Goal: Task Accomplishment & Management: Manage account settings

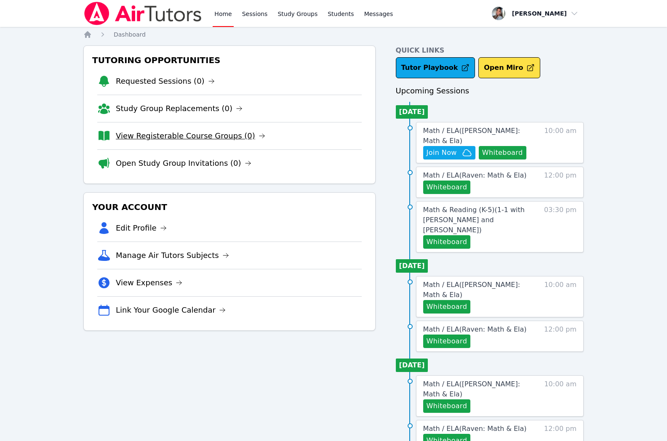
click at [147, 135] on link "View Registerable Course Groups (0)" at bounding box center [191, 136] width 150 height 12
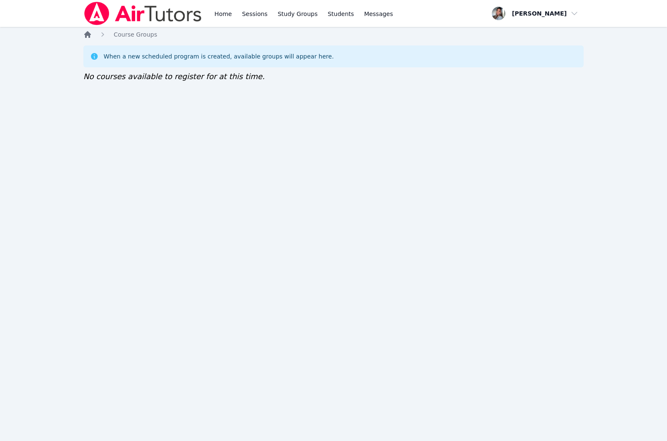
click at [89, 35] on icon "Breadcrumb" at bounding box center [87, 34] width 7 height 7
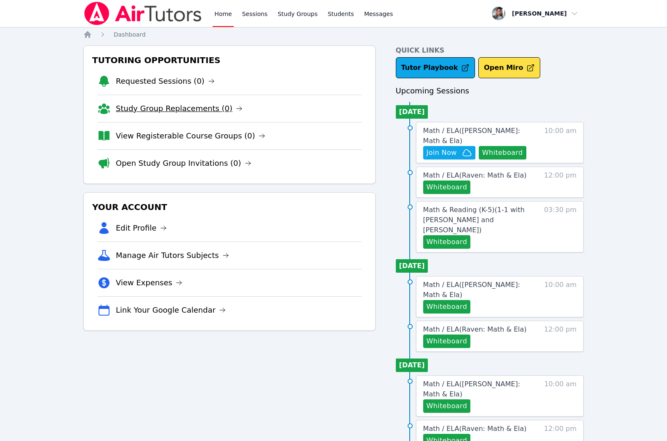
click at [191, 105] on link "Study Group Replacements (0)" at bounding box center [179, 109] width 127 height 12
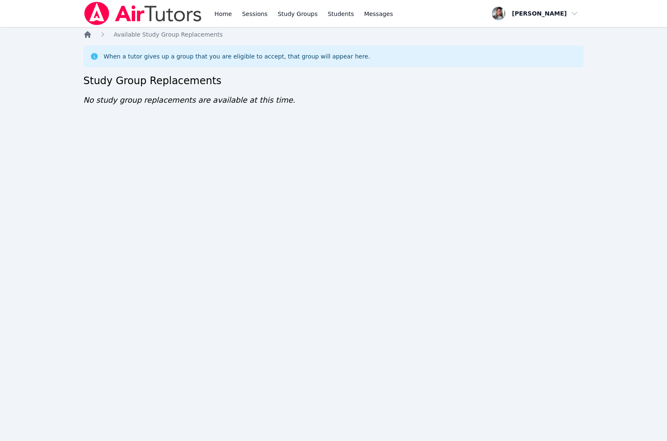
click at [89, 37] on icon "Breadcrumb" at bounding box center [87, 34] width 7 height 7
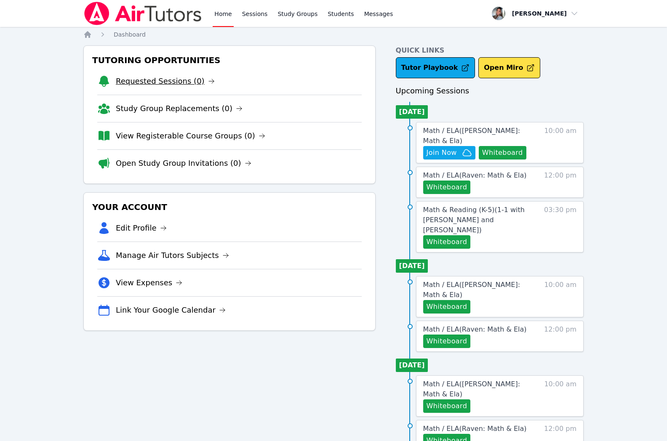
click at [163, 80] on link "Requested Sessions (0)" at bounding box center [165, 81] width 99 height 12
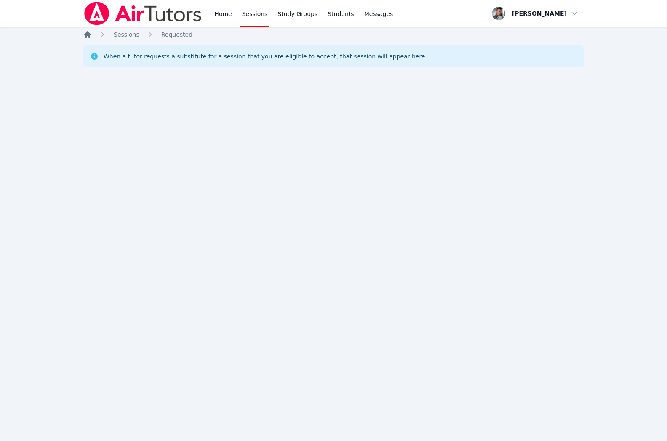
click at [88, 36] on icon "Breadcrumb" at bounding box center [87, 34] width 8 height 8
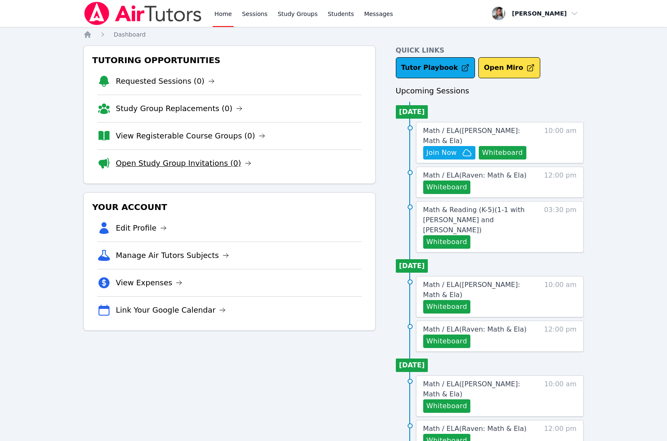
click at [206, 163] on link "Open Study Group Invitations (0)" at bounding box center [184, 164] width 136 height 12
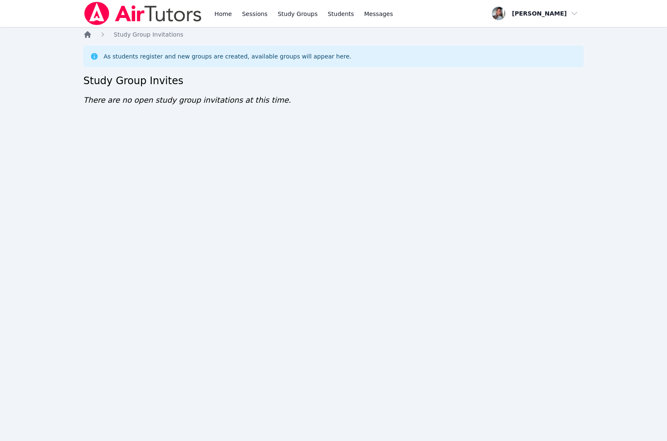
click at [91, 34] on icon "Breadcrumb" at bounding box center [87, 34] width 8 height 8
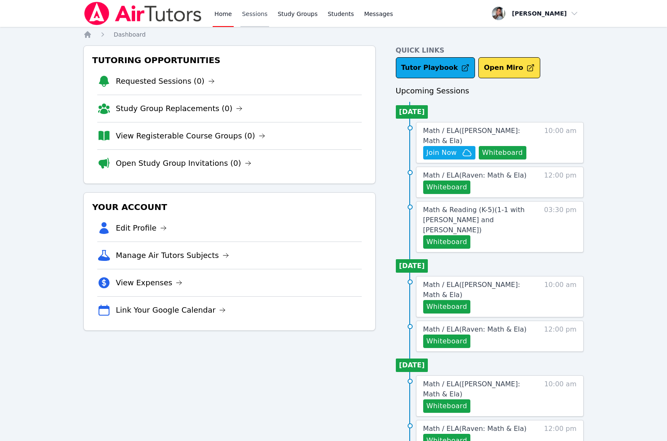
click at [259, 17] on link "Sessions" at bounding box center [255, 13] width 29 height 27
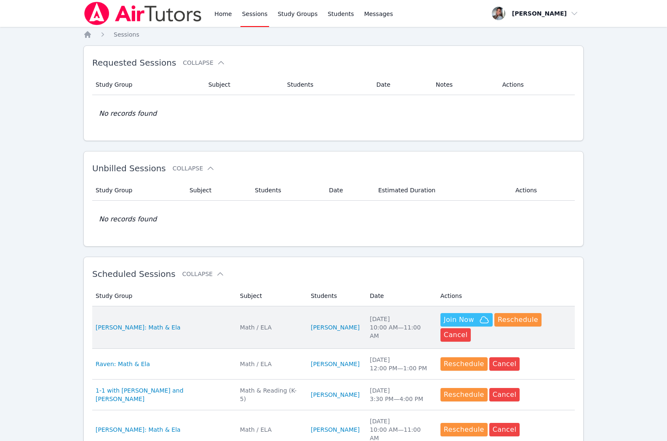
click at [466, 313] on button "Join Now" at bounding box center [467, 319] width 52 height 13
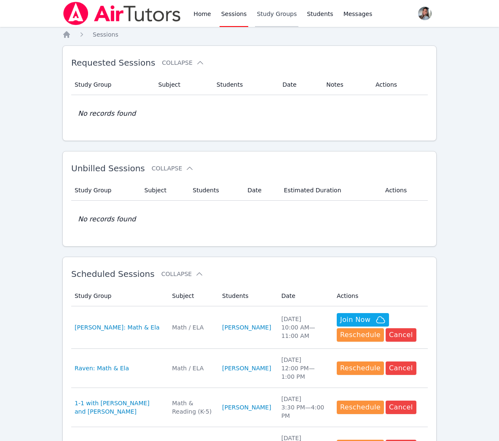
click at [275, 15] on link "Study Groups" at bounding box center [276, 13] width 43 height 27
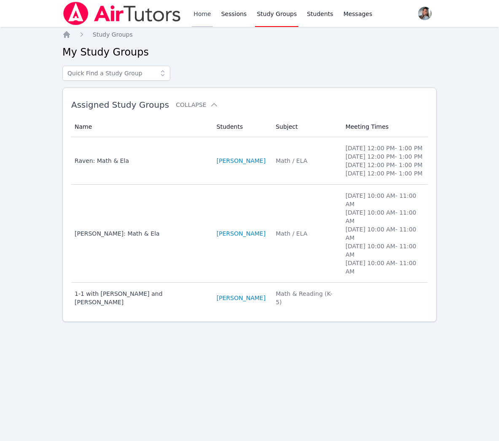
click at [198, 16] on link "Home" at bounding box center [202, 13] width 21 height 27
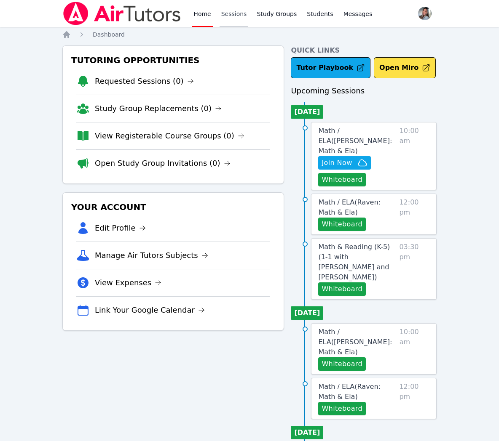
click at [234, 18] on link "Sessions" at bounding box center [233, 13] width 29 height 27
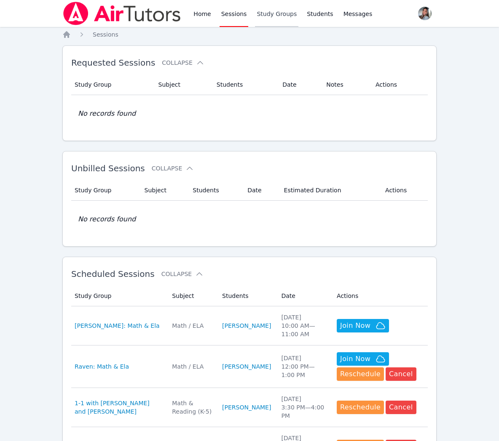
click at [285, 15] on link "Study Groups" at bounding box center [276, 13] width 43 height 27
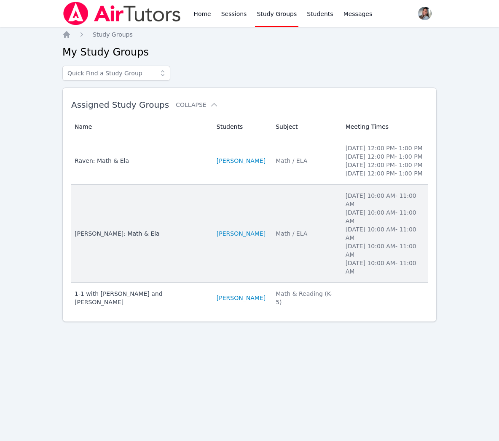
click at [279, 267] on td "Subject Math / ELA" at bounding box center [305, 234] width 70 height 98
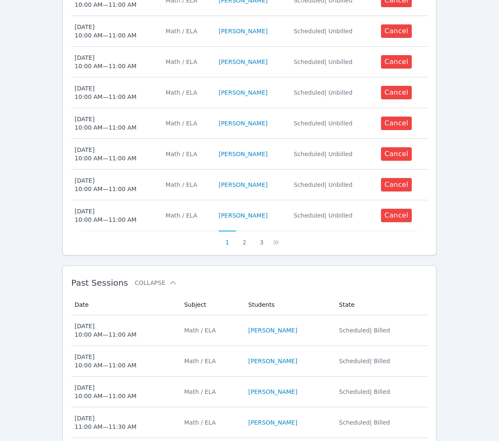
scroll to position [471, 0]
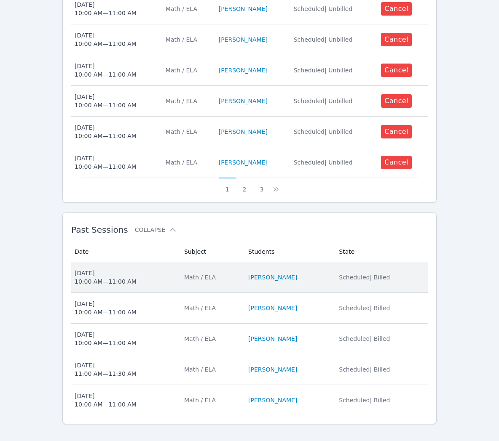
click at [227, 274] on td "Subject Math / ELA" at bounding box center [211, 277] width 64 height 31
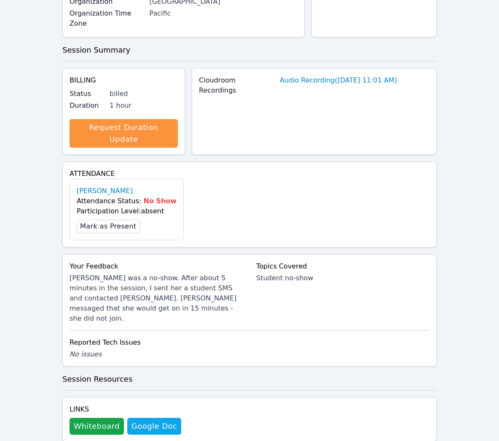
scroll to position [160, 0]
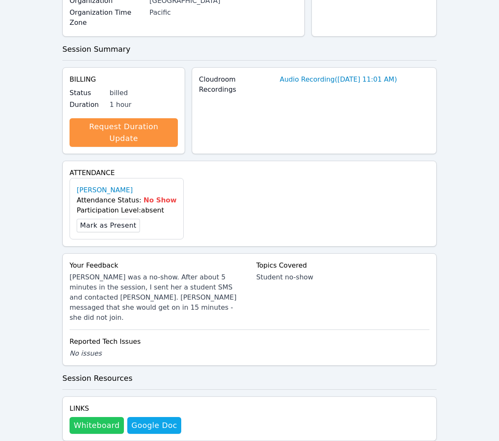
click at [88, 417] on button "Whiteboard" at bounding box center [97, 425] width 54 height 17
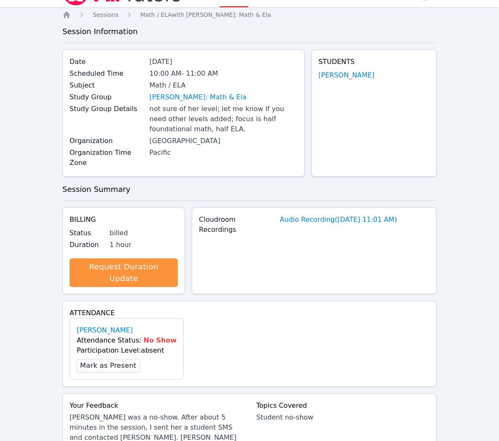
scroll to position [0, 0]
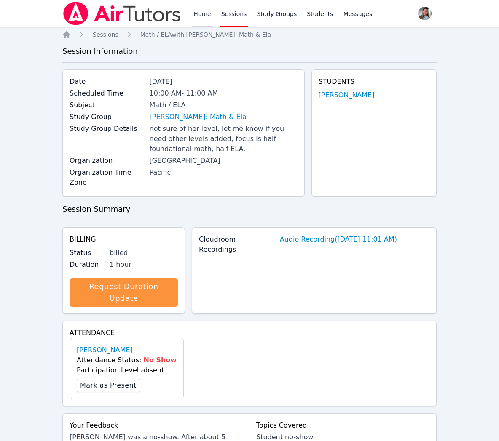
click at [206, 11] on link "Home" at bounding box center [202, 13] width 21 height 27
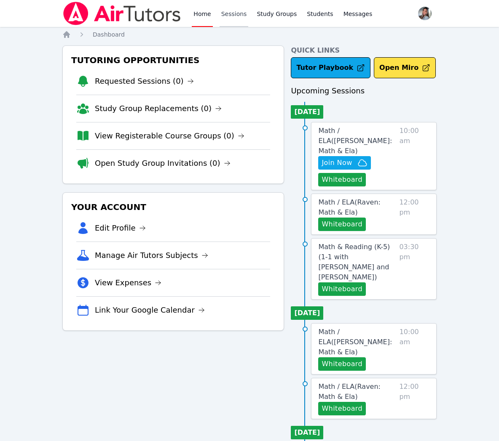
click at [229, 14] on link "Sessions" at bounding box center [233, 13] width 29 height 27
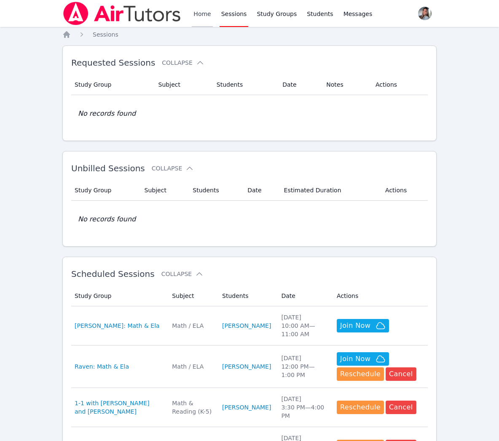
click at [198, 13] on link "Home" at bounding box center [202, 13] width 21 height 27
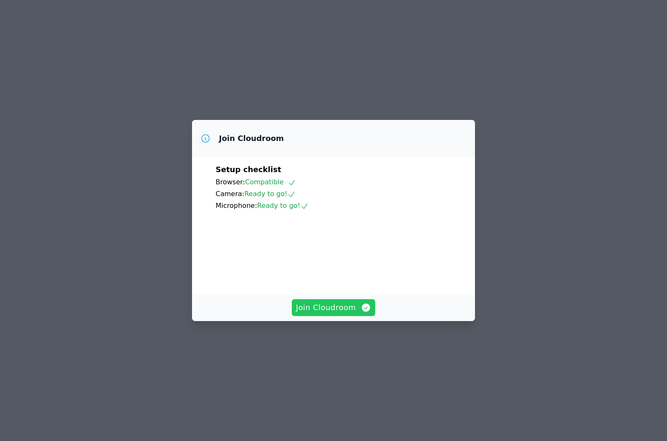
click at [347, 314] on span "Join Cloudroom" at bounding box center [333, 308] width 75 height 12
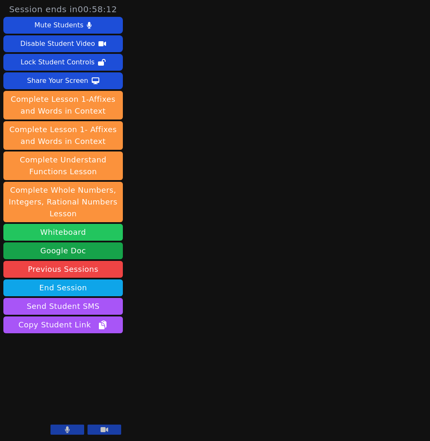
click at [83, 235] on button "Whiteboard" at bounding box center [63, 232] width 120 height 17
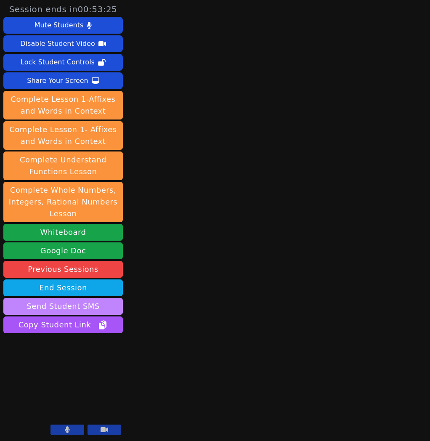
click at [56, 306] on button "Send Student SMS" at bounding box center [63, 306] width 120 height 17
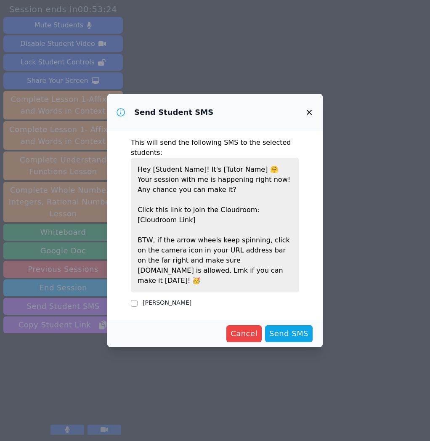
click at [186, 299] on label "[PERSON_NAME]" at bounding box center [167, 302] width 49 height 7
click at [138, 300] on input "[PERSON_NAME]" at bounding box center [134, 303] width 7 height 7
checkbox input "true"
click at [286, 328] on span "Send SMS" at bounding box center [289, 334] width 39 height 12
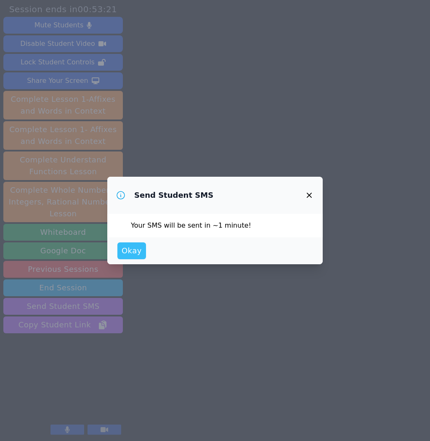
click at [130, 251] on span "Okay" at bounding box center [132, 251] width 20 height 12
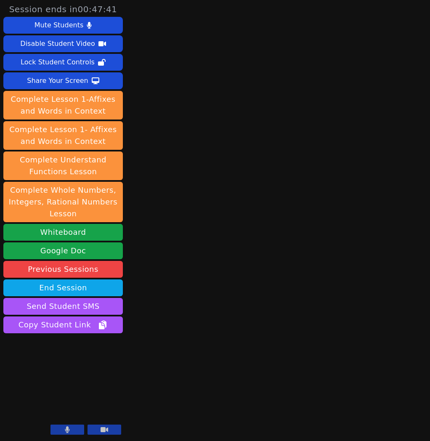
click at [64, 431] on button at bounding box center [68, 430] width 34 height 10
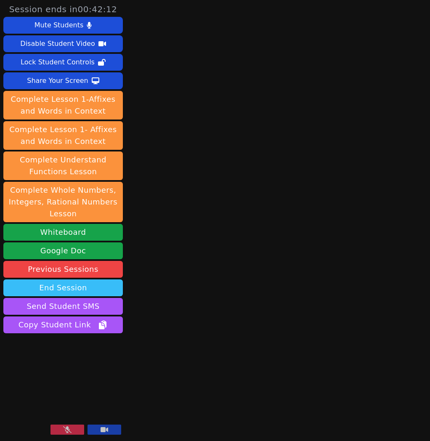
click at [46, 291] on button "End Session" at bounding box center [63, 288] width 120 height 17
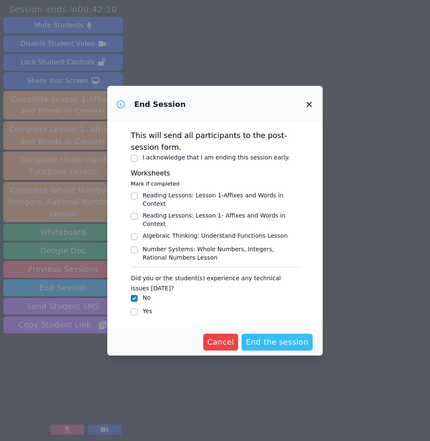
click at [297, 343] on span "End the session" at bounding box center [277, 343] width 63 height 12
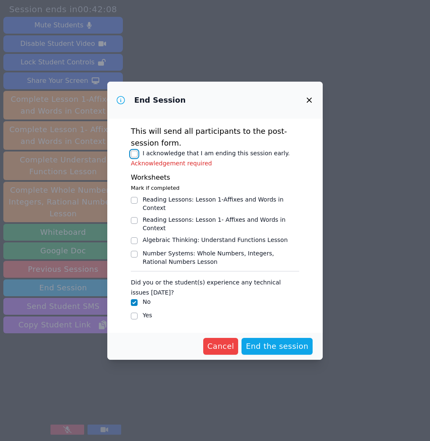
click at [136, 154] on input "I acknowledge that I am ending this session early." at bounding box center [134, 154] width 7 height 7
checkbox input "true"
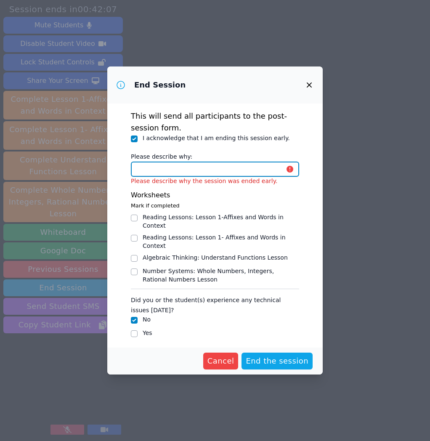
click at [211, 166] on input "Please describe why:" at bounding box center [215, 169] width 168 height 15
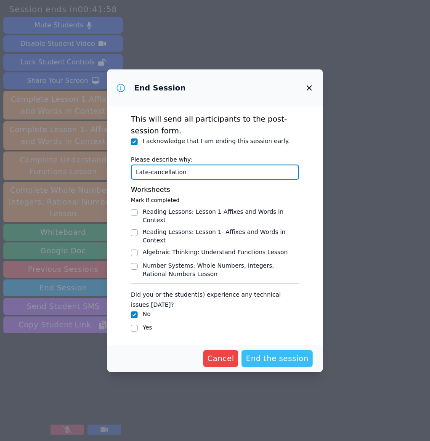
type input "Late-cancellation"
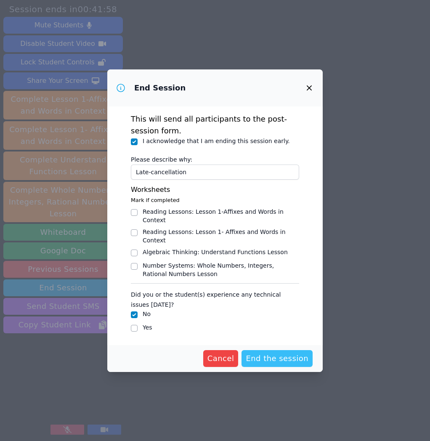
click at [268, 362] on span "End the session" at bounding box center [277, 359] width 63 height 12
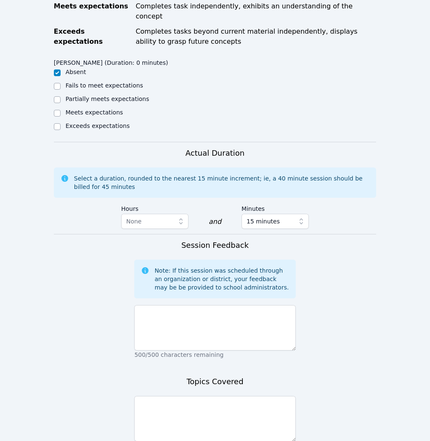
scroll to position [402, 0]
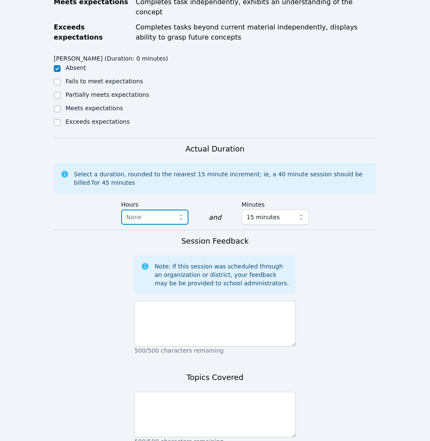
click at [138, 214] on span "None" at bounding box center [134, 217] width 16 height 7
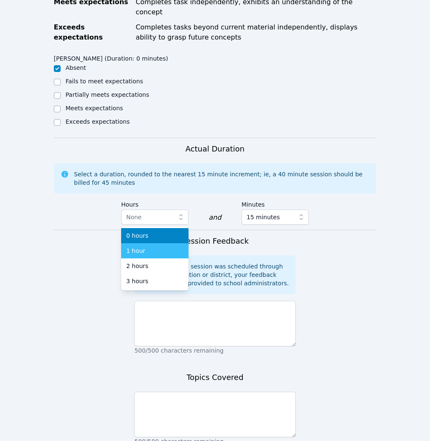
drag, startPoint x: 155, startPoint y: 239, endPoint x: 159, endPoint y: 238, distance: 4.2
click at [155, 247] on div "1 hour" at bounding box center [154, 251] width 57 height 8
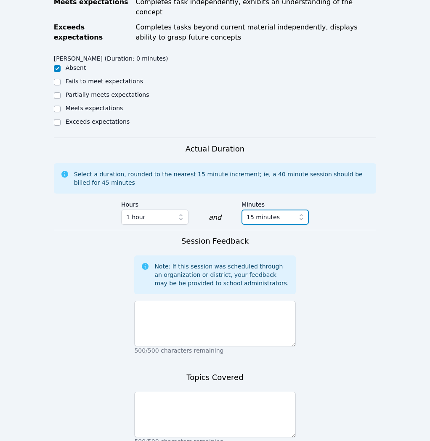
click at [277, 212] on span "15 minutes" at bounding box center [269, 217] width 45 height 10
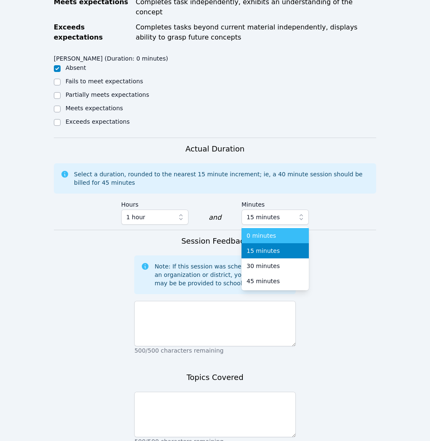
click at [275, 232] on div "0 minutes" at bounding box center [275, 236] width 57 height 8
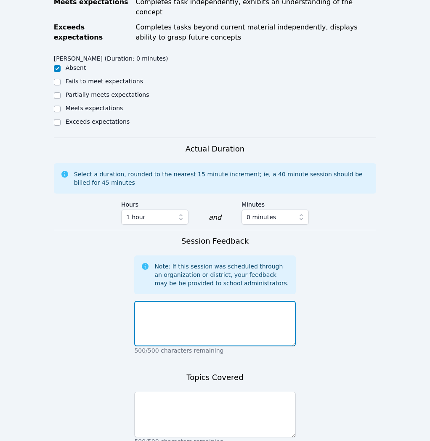
click at [246, 327] on textarea at bounding box center [214, 323] width 161 height 45
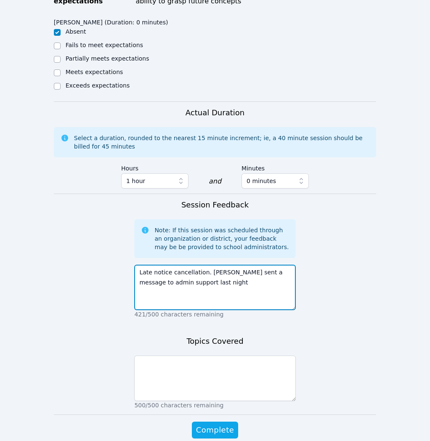
scroll to position [443, 0]
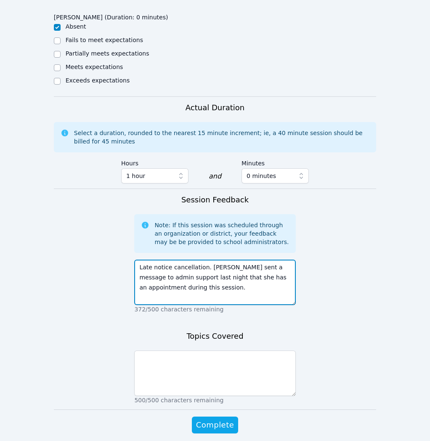
click at [157, 267] on textarea "Late notice cancellation. Sacariana sent a message to admin support last night …" at bounding box center [214, 282] width 161 height 45
click at [233, 284] on textarea "Late notice cancellation. Sacariana sent a message to the admin's support last …" at bounding box center [214, 282] width 161 height 45
type textarea "Late notice cancellation. Sacariana sent a message to the admin's support last …"
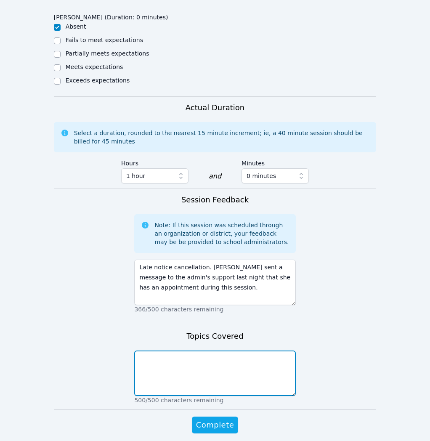
click at [246, 372] on textarea at bounding box center [214, 373] width 161 height 45
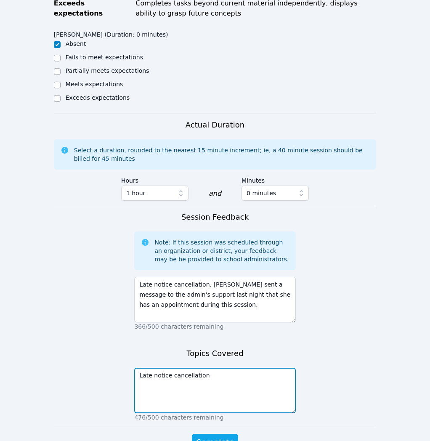
scroll to position [440, 0]
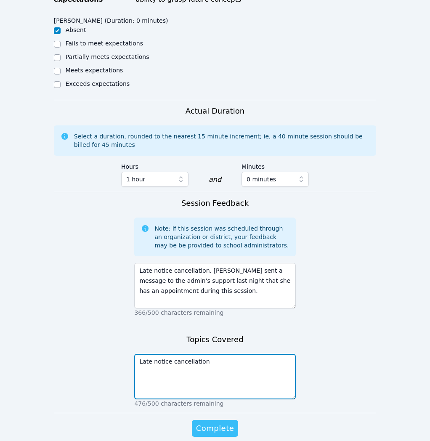
type textarea "Late notice cancellation"
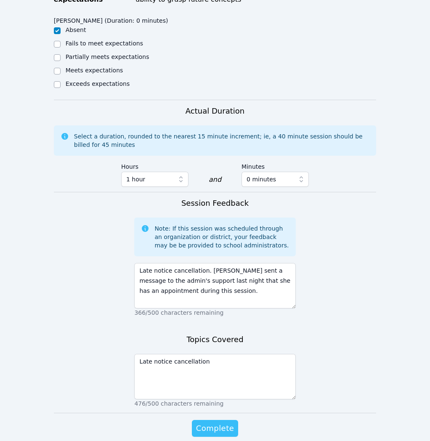
click at [218, 423] on span "Complete" at bounding box center [215, 429] width 38 height 12
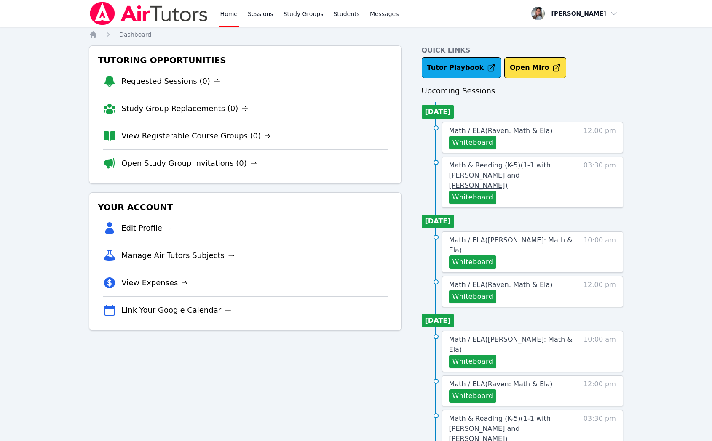
click at [546, 179] on span "Math & Reading (K-5) ( 1-1 with Matias Cardenas Pimentel and Gabriella Aguilar )" at bounding box center [500, 175] width 102 height 28
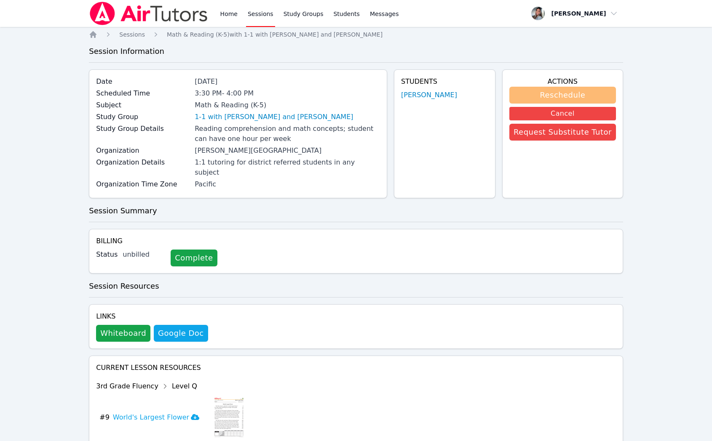
click at [570, 94] on button "Reschedule" at bounding box center [562, 95] width 107 height 17
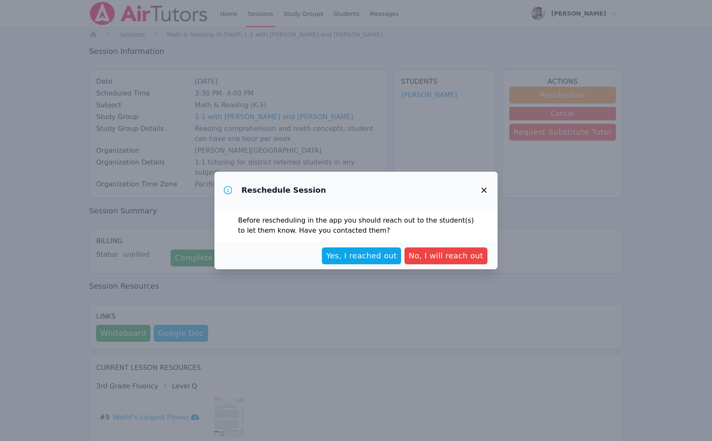
click at [395, 259] on span "Yes, I reached out" at bounding box center [361, 256] width 71 height 12
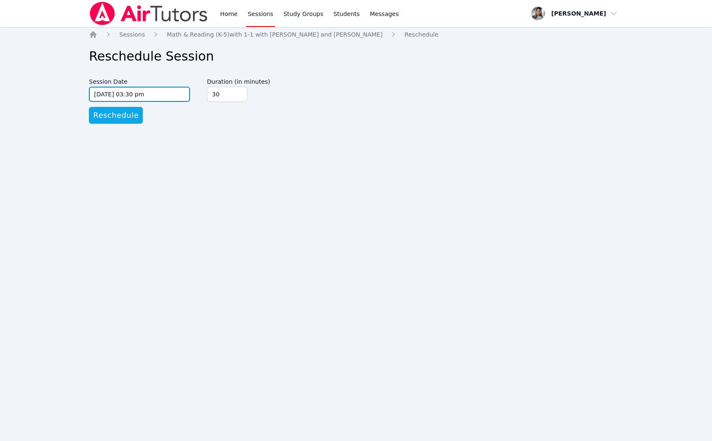
click at [182, 97] on input "09/16/2025 03:30 pm" at bounding box center [139, 94] width 101 height 15
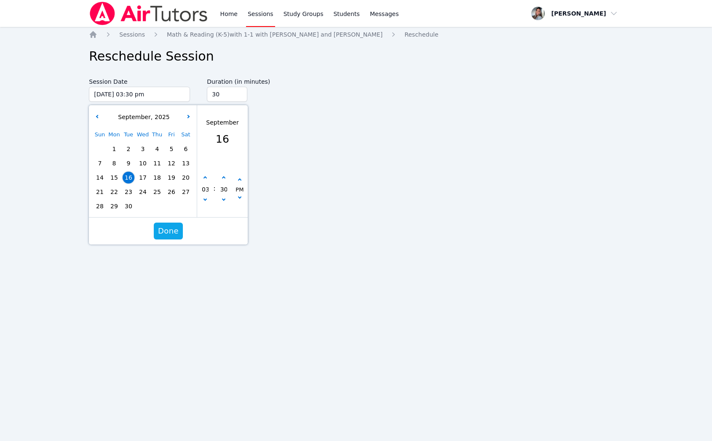
click at [144, 179] on span "17" at bounding box center [143, 178] width 12 height 12
type input "09/17/2025 03:30 pm"
click at [170, 229] on span "Done" at bounding box center [168, 231] width 21 height 12
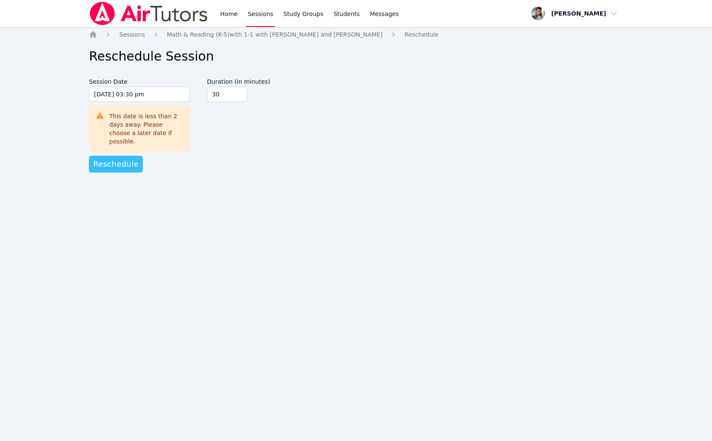
click at [120, 163] on button "Reschedule" at bounding box center [116, 164] width 54 height 17
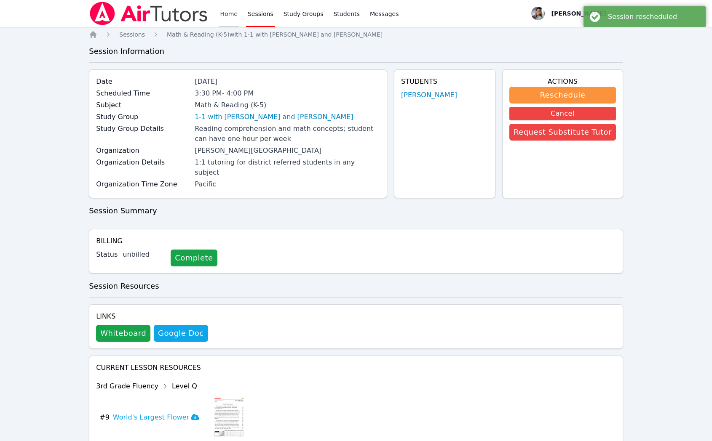
click at [226, 14] on link "Home" at bounding box center [229, 13] width 21 height 27
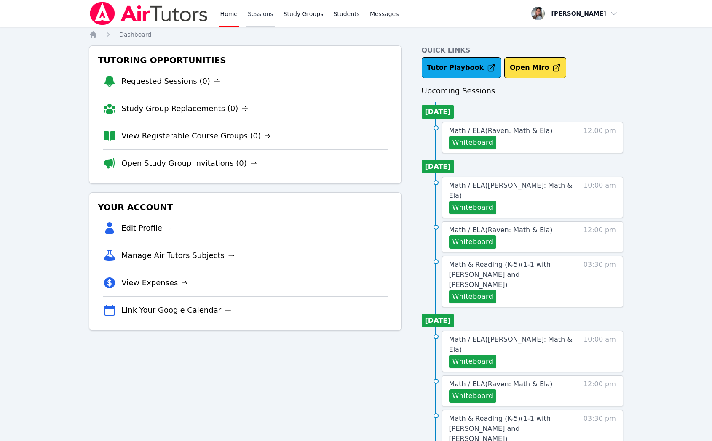
click at [263, 13] on link "Sessions" at bounding box center [260, 13] width 29 height 27
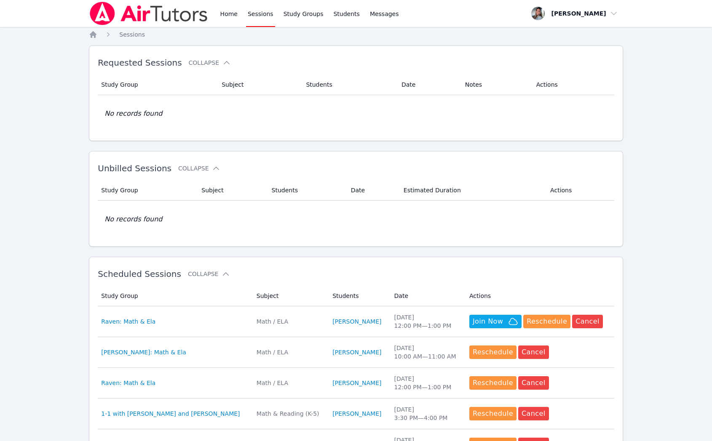
click at [217, 14] on div "Home Sessions Study Groups Students Messages" at bounding box center [244, 13] width 311 height 27
click at [233, 13] on link "Home" at bounding box center [229, 13] width 21 height 27
